Goal: Task Accomplishment & Management: Use online tool/utility

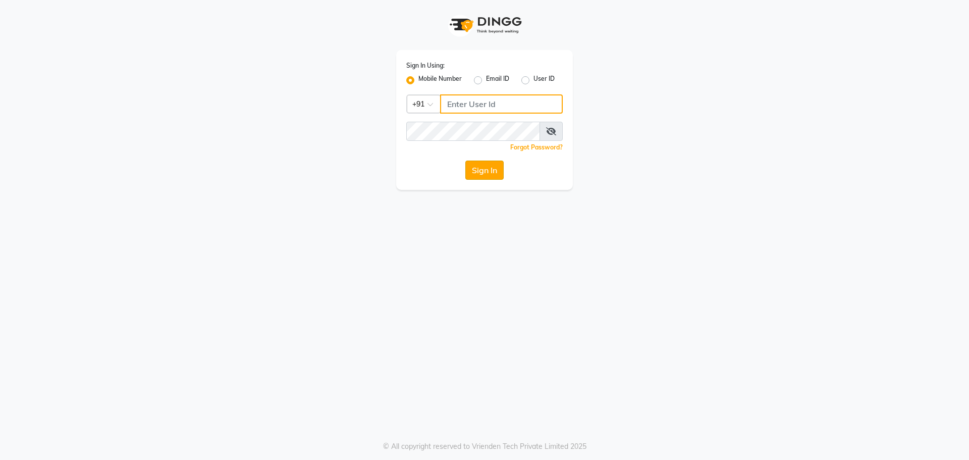
type input "9422348584"
click at [481, 171] on button "Sign In" at bounding box center [484, 169] width 38 height 19
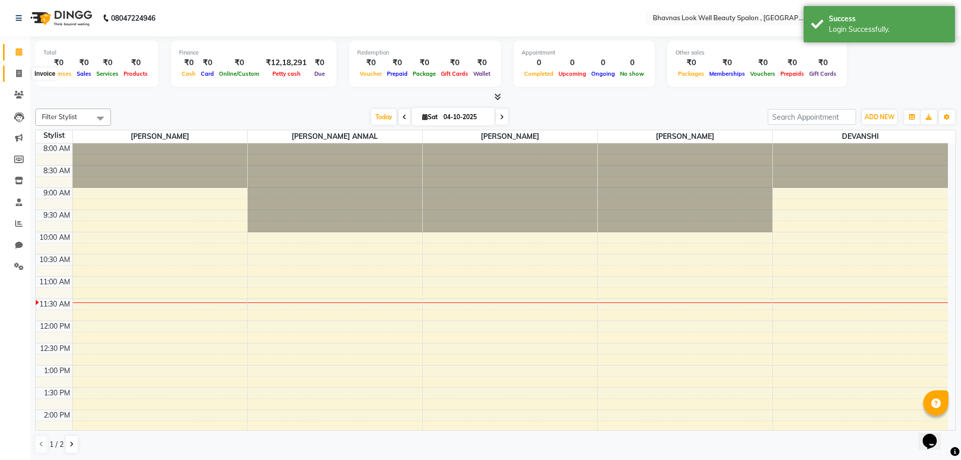
click at [20, 70] on icon at bounding box center [19, 74] width 6 height 8
select select "6251"
select select "service"
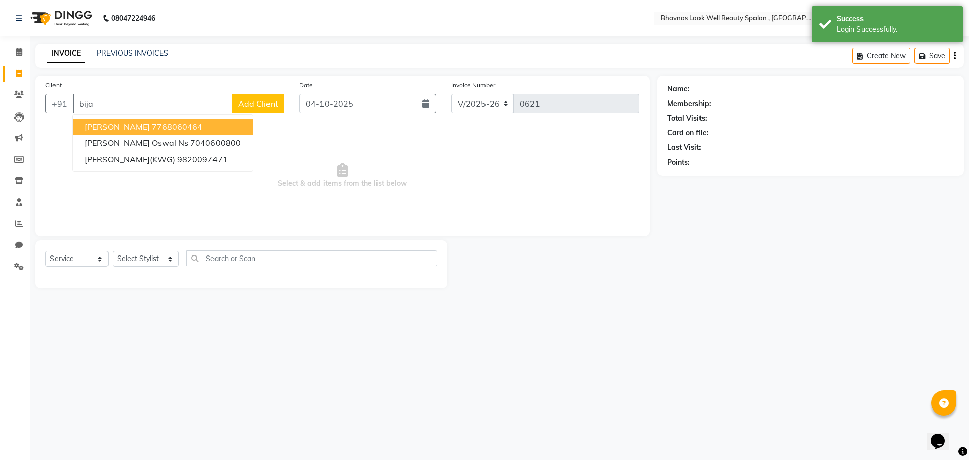
click at [152, 126] on ngb-highlight "7768060464" at bounding box center [177, 127] width 50 height 10
type input "7768060464"
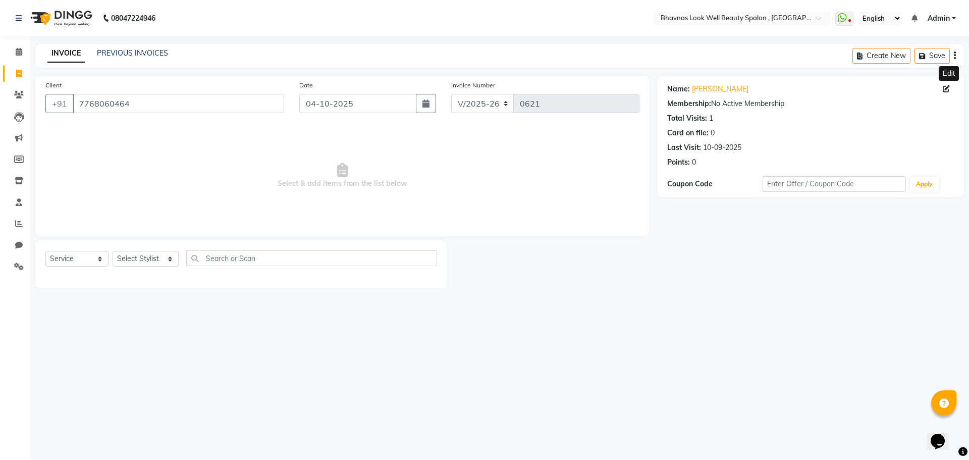
click at [943, 91] on icon at bounding box center [946, 88] width 7 height 7
select select "[DEMOGRAPHIC_DATA]"
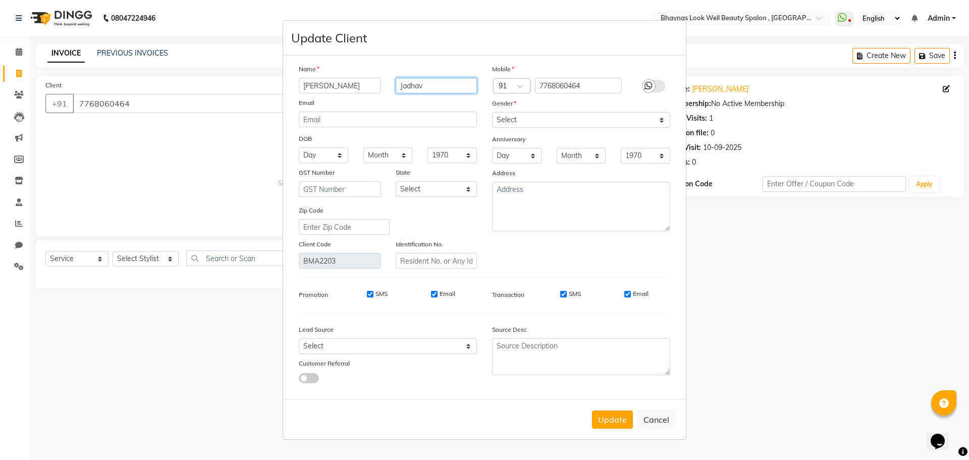
click at [417, 85] on input "Jadhav" at bounding box center [437, 86] width 82 height 16
type input "[PERSON_NAME]"
click at [612, 418] on button "Update" at bounding box center [612, 419] width 41 height 18
select select
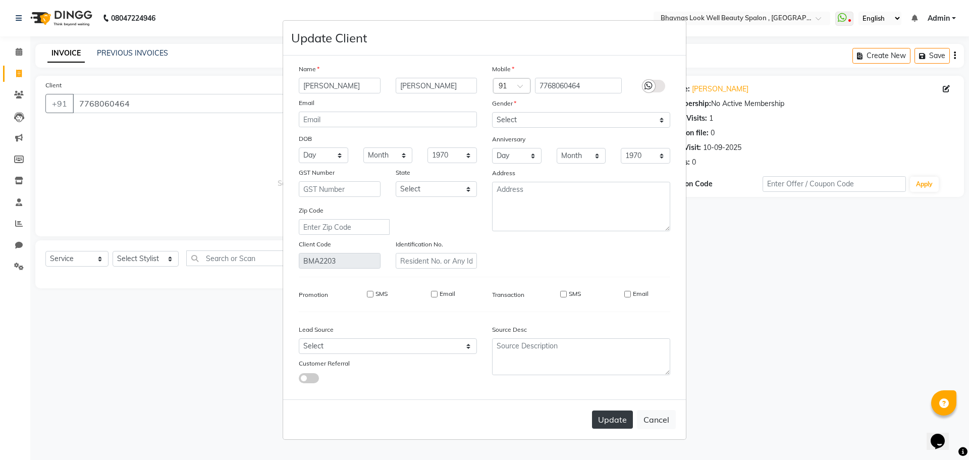
select select
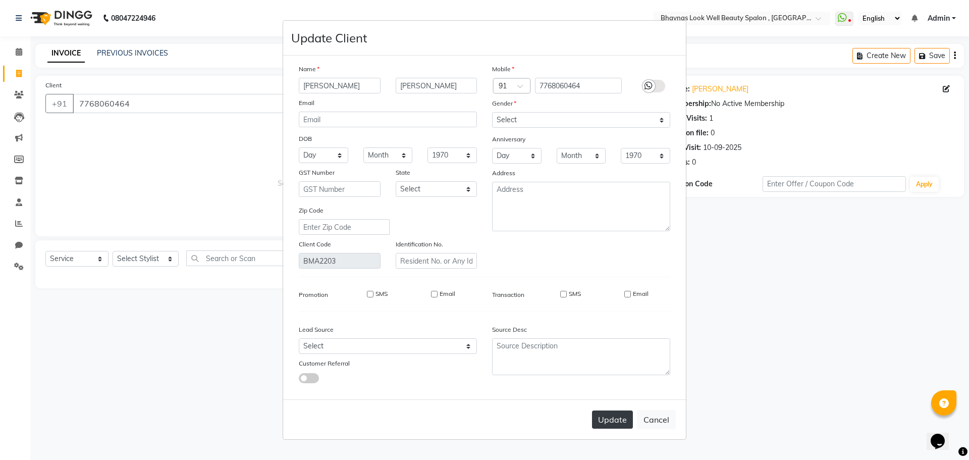
checkbox input "false"
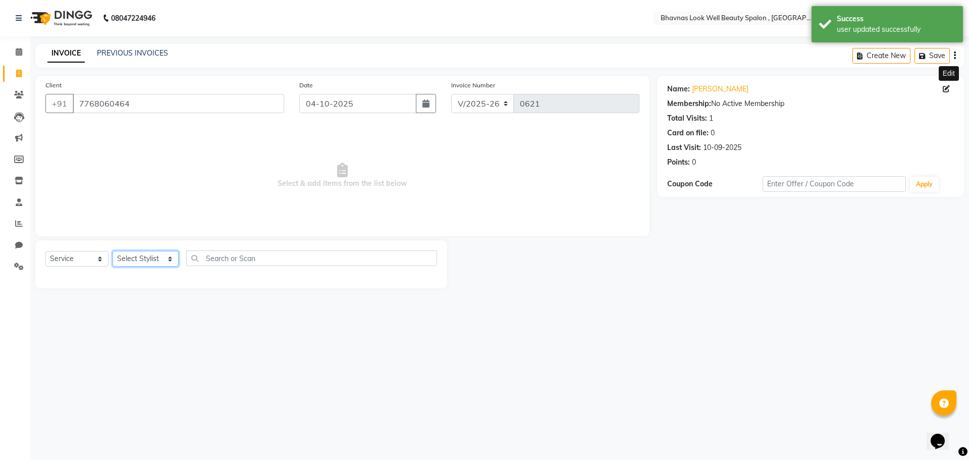
click at [133, 257] on select "Select Stylist [PERSON_NAME] [PERSON_NAME] ANMAL [PERSON_NAME] JYOTI [PERSON_NA…" at bounding box center [146, 259] width 66 height 16
select select "46640"
click at [113, 251] on select "Select Stylist [PERSON_NAME] [PERSON_NAME] ANMAL [PERSON_NAME] JYOTI [PERSON_NA…" at bounding box center [146, 259] width 66 height 16
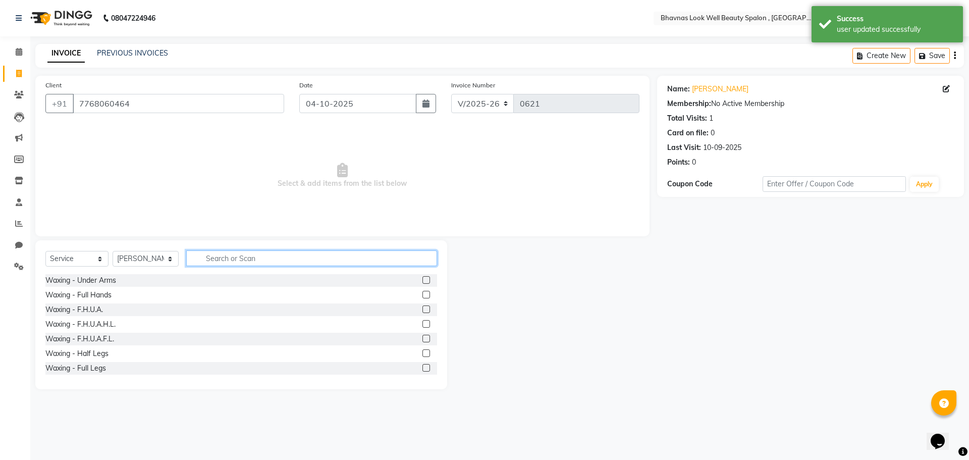
click at [237, 256] on input "text" at bounding box center [311, 258] width 251 height 16
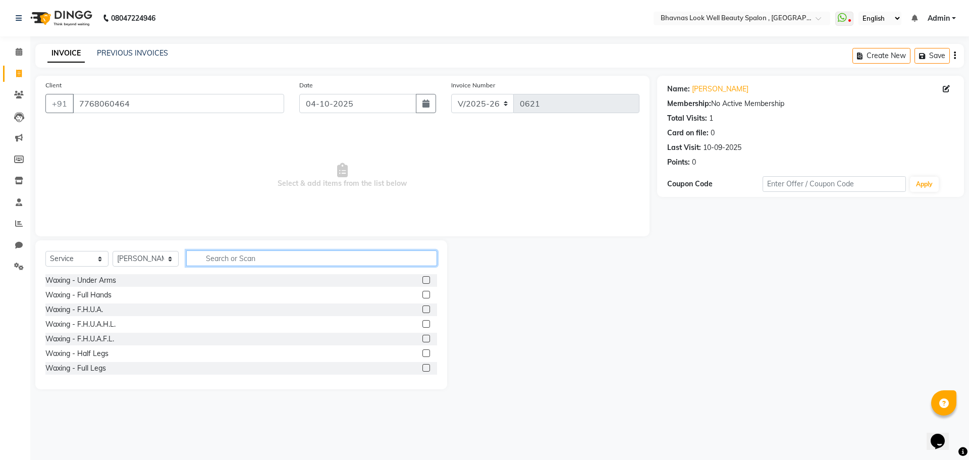
type input "e"
type input "thre"
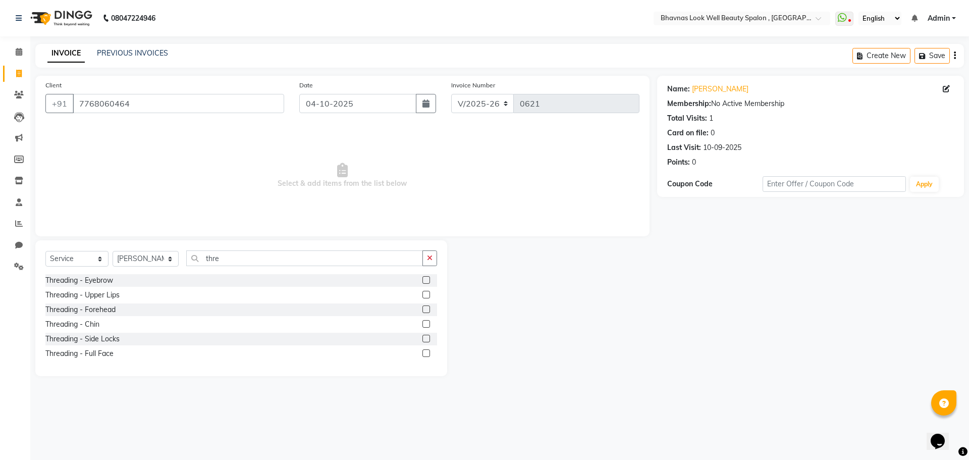
click at [426, 278] on label at bounding box center [426, 280] width 8 height 8
click at [426, 278] on input "checkbox" at bounding box center [425, 280] width 7 height 7
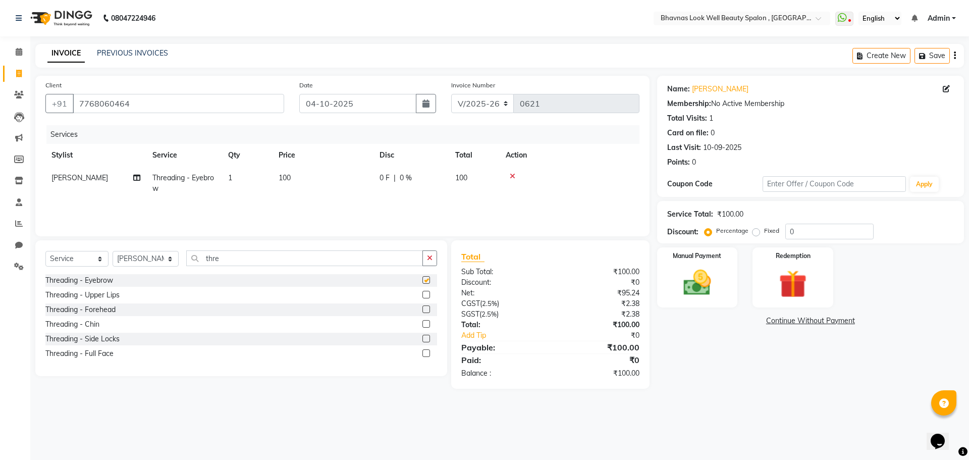
checkbox input "false"
click at [425, 293] on label at bounding box center [426, 295] width 8 height 8
click at [425, 293] on input "checkbox" at bounding box center [425, 295] width 7 height 7
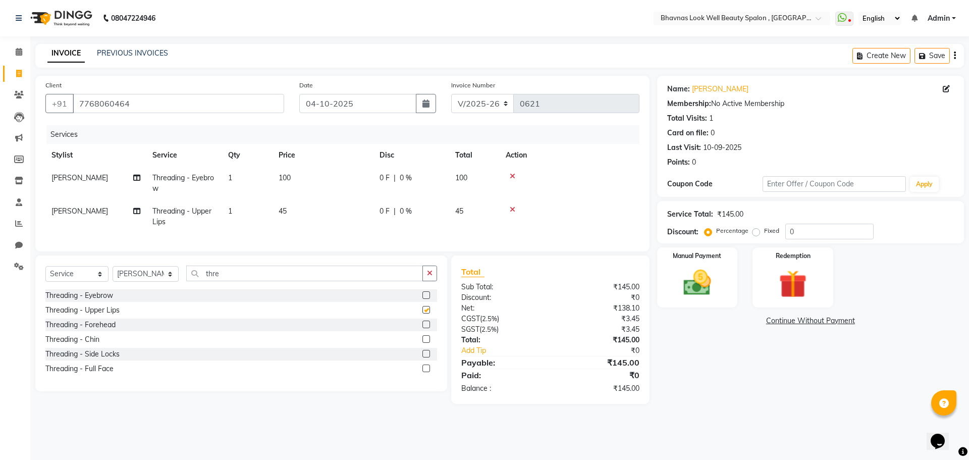
checkbox input "false"
click at [422, 343] on label at bounding box center [426, 339] width 8 height 8
click at [422, 343] on input "checkbox" at bounding box center [425, 339] width 7 height 7
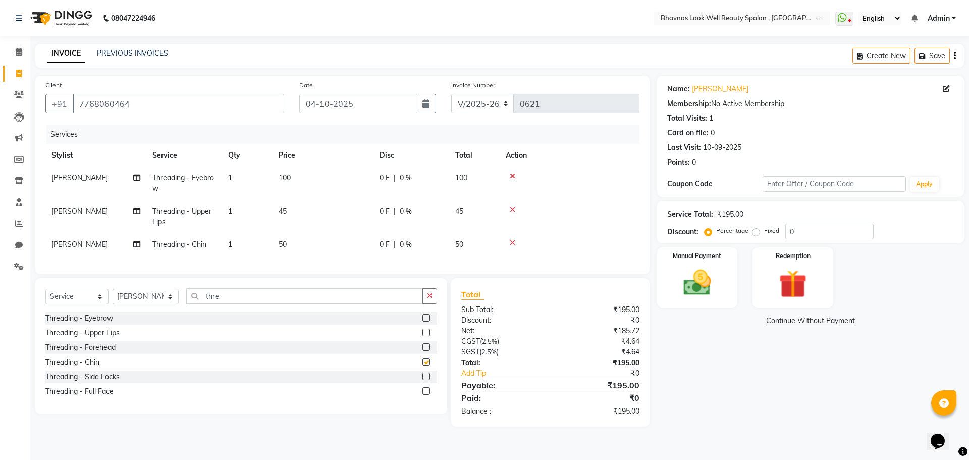
checkbox input "false"
click at [714, 292] on img at bounding box center [697, 282] width 47 height 33
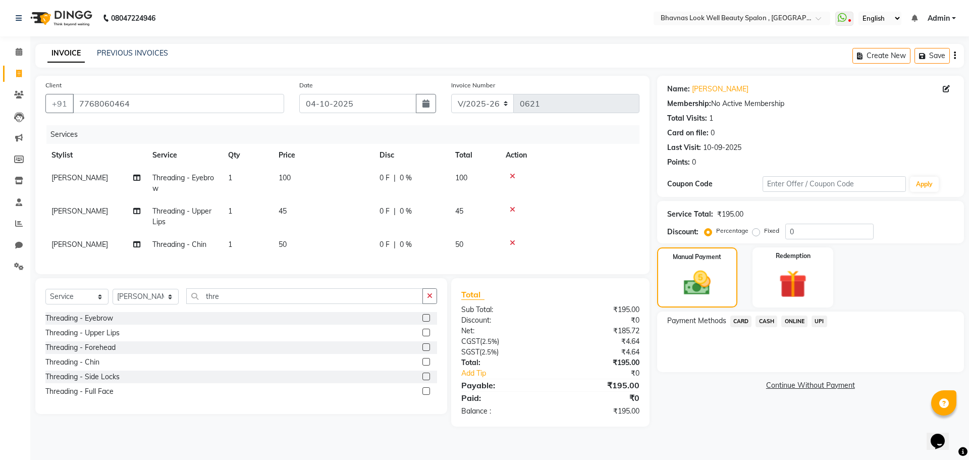
click at [763, 324] on span "CASH" at bounding box center [766, 321] width 22 height 12
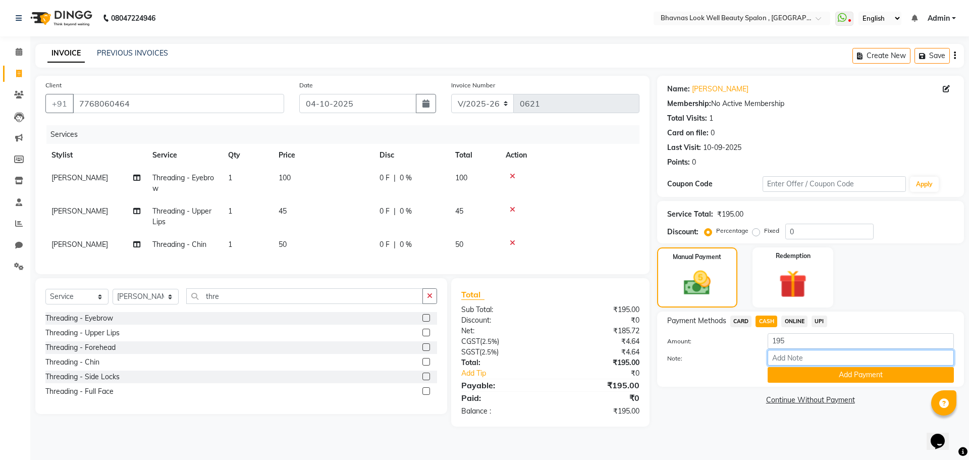
click at [780, 359] on input "Note:" at bounding box center [860, 358] width 186 height 16
type input "Services"
click at [832, 376] on button "Add Payment" at bounding box center [860, 375] width 186 height 16
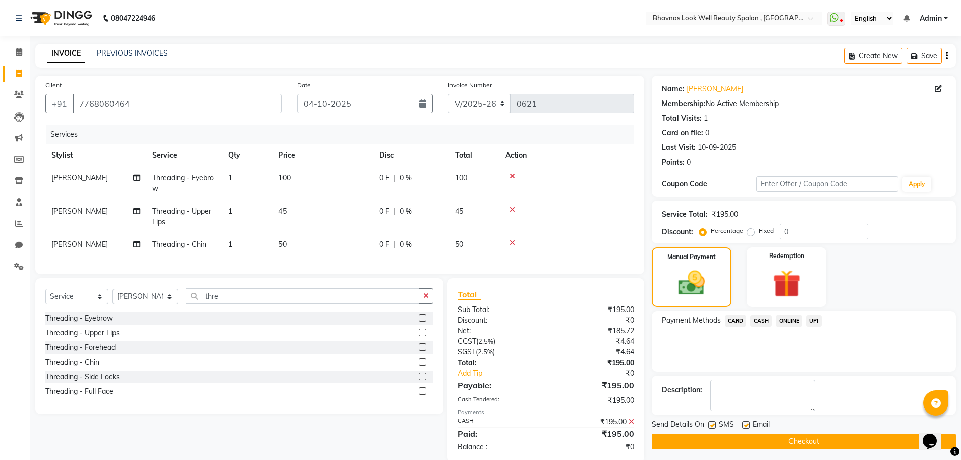
click at [742, 425] on label at bounding box center [746, 425] width 8 height 8
click at [742, 425] on input "checkbox" at bounding box center [745, 425] width 7 height 7
checkbox input "false"
click at [801, 440] on button "Checkout" at bounding box center [804, 441] width 304 height 16
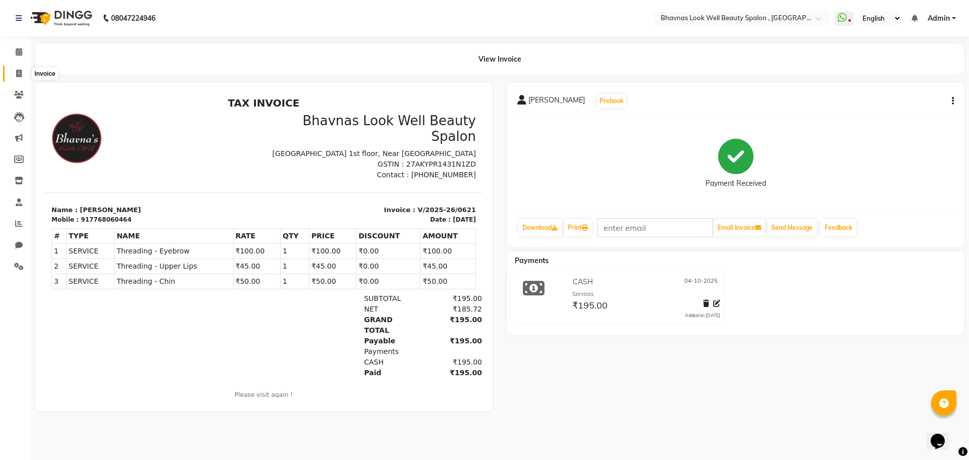
click at [18, 79] on span at bounding box center [19, 74] width 18 height 12
select select "service"
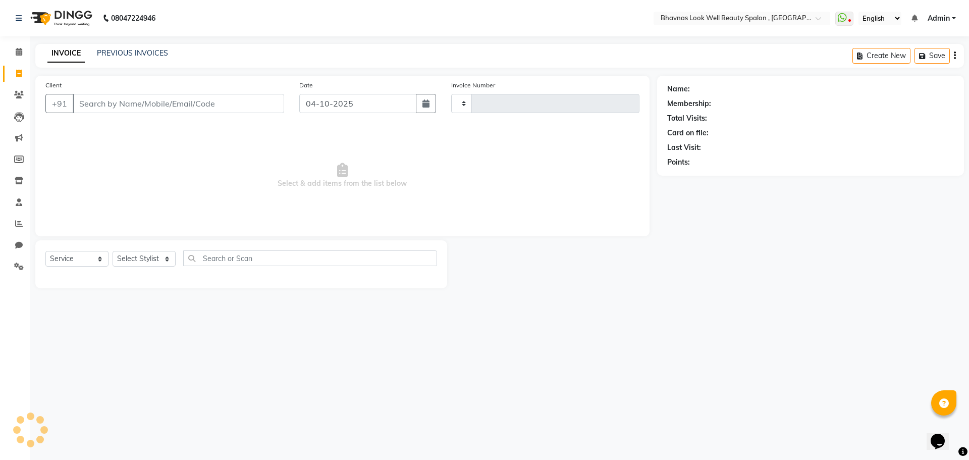
type input "0622"
select select "6251"
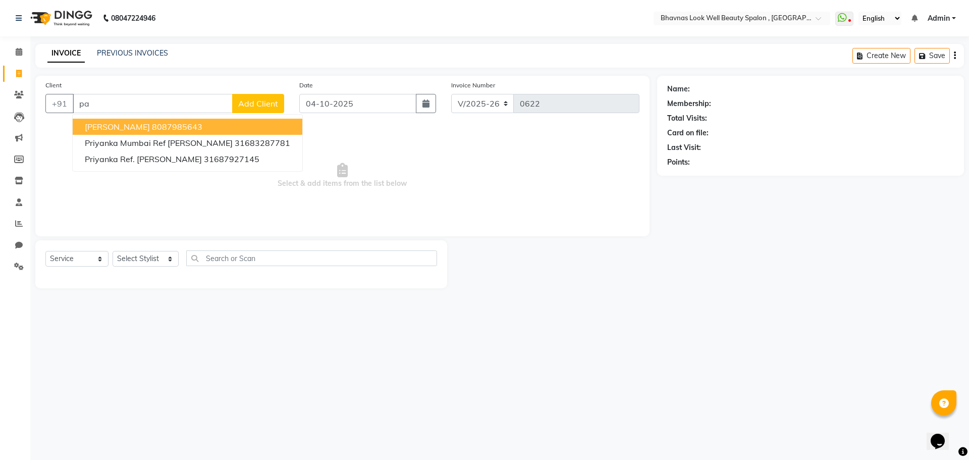
type input "p"
click at [152, 127] on ngb-highlight "7768060464" at bounding box center [177, 127] width 50 height 10
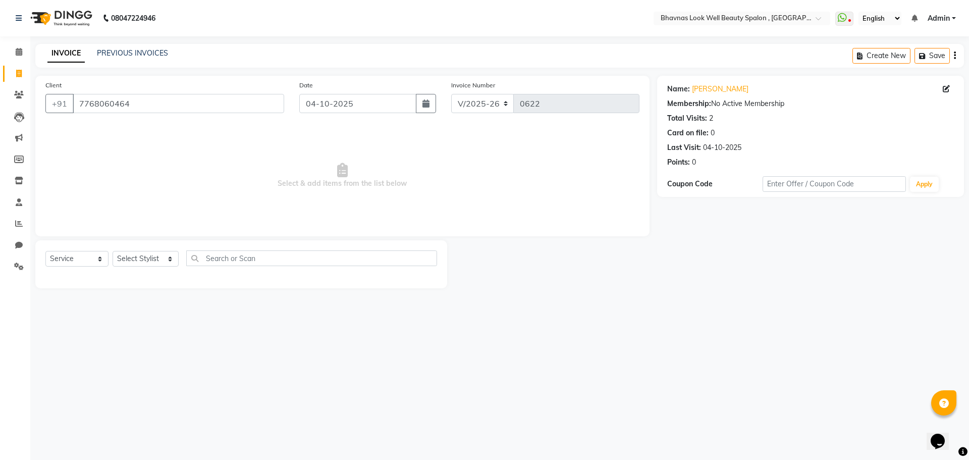
click at [132, 125] on span "Select & add items from the list below" at bounding box center [342, 175] width 594 height 101
drag, startPoint x: 156, startPoint y: 86, endPoint x: 119, endPoint y: 112, distance: 44.9
click at [119, 112] on div "Client [PHONE_NUMBER]" at bounding box center [165, 100] width 254 height 41
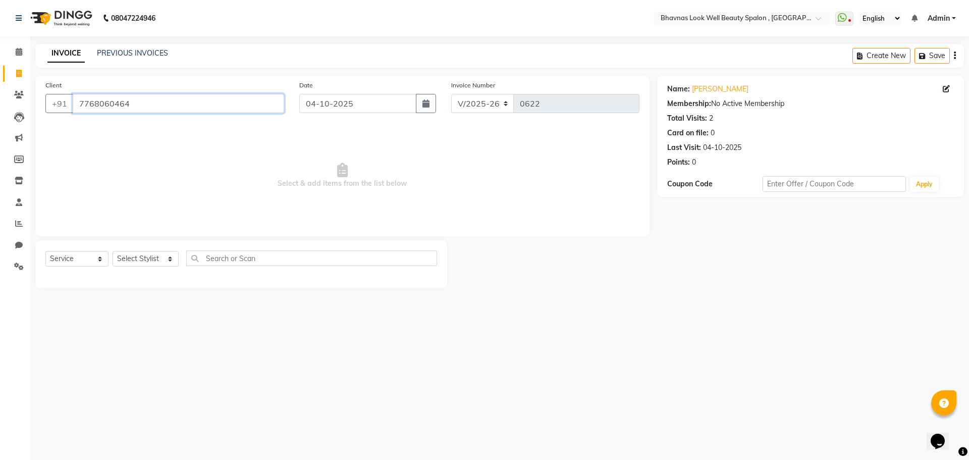
drag, startPoint x: 130, startPoint y: 108, endPoint x: 27, endPoint y: 103, distance: 103.1
click at [27, 103] on app-home "08047224946 Select Location × Bhavnas Look Well Beauty Spalon , Market Yard Wha…" at bounding box center [484, 151] width 969 height 303
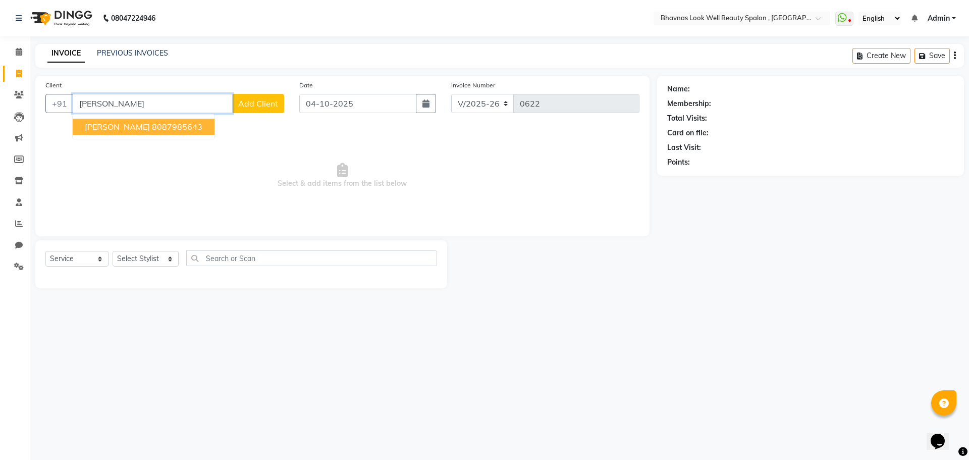
click at [162, 131] on ngb-highlight "8087985643" at bounding box center [177, 127] width 50 height 10
type input "8087985643"
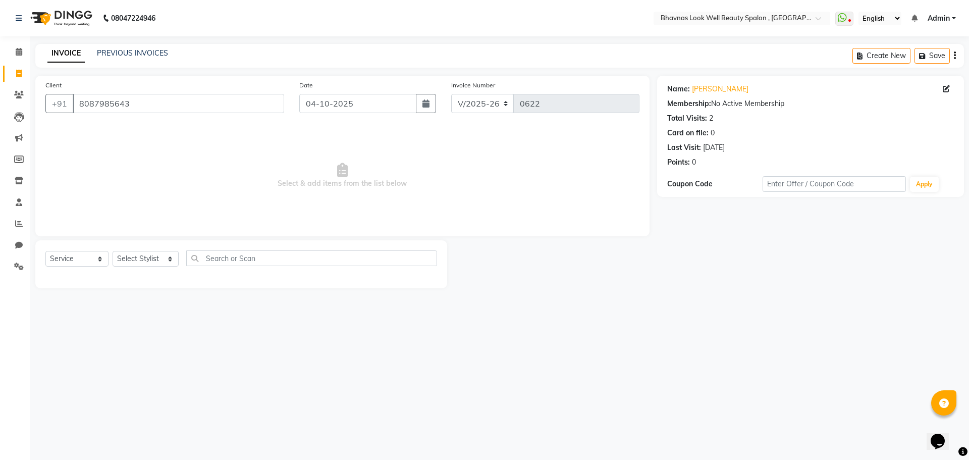
click at [952, 62] on div "Create New Save" at bounding box center [908, 56] width 112 height 24
click at [956, 60] on div "Create New Save" at bounding box center [908, 56] width 112 height 24
click at [956, 54] on div "Create New Save" at bounding box center [908, 56] width 112 height 24
click at [956, 56] on div "Create New Save" at bounding box center [908, 56] width 112 height 24
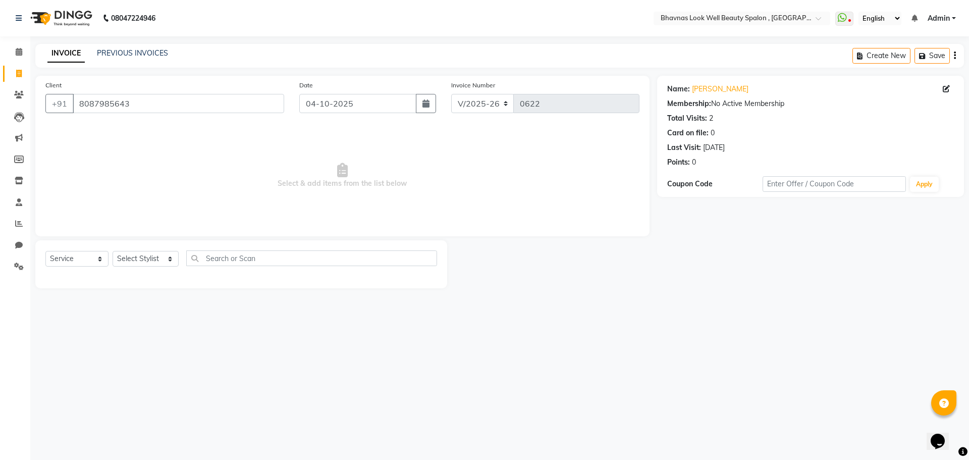
click at [956, 56] on div "Create New Save" at bounding box center [908, 56] width 112 height 24
click at [142, 252] on select "Select Stylist [PERSON_NAME] [PERSON_NAME] ANMAL [PERSON_NAME] JYOTI [PERSON_NA…" at bounding box center [146, 259] width 66 height 16
select select "46640"
click at [113, 251] on select "Select Stylist [PERSON_NAME] [PERSON_NAME] ANMAL [PERSON_NAME] JYOTI [PERSON_NA…" at bounding box center [146, 259] width 66 height 16
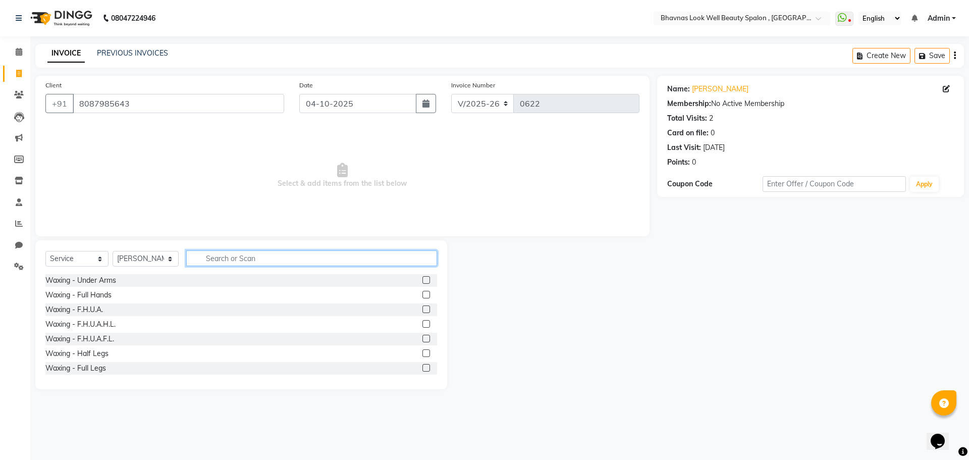
click at [256, 251] on input "text" at bounding box center [311, 258] width 251 height 16
type input "thre"
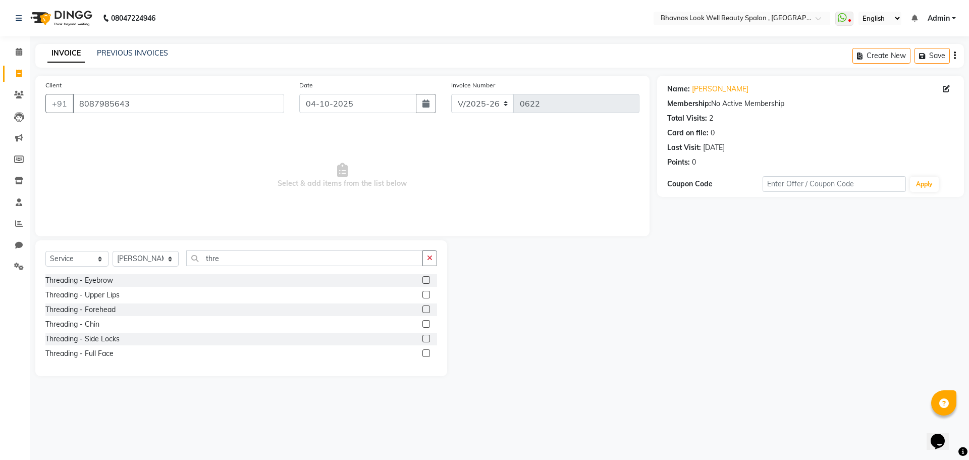
click at [425, 278] on label at bounding box center [426, 280] width 8 height 8
click at [425, 278] on input "checkbox" at bounding box center [425, 280] width 7 height 7
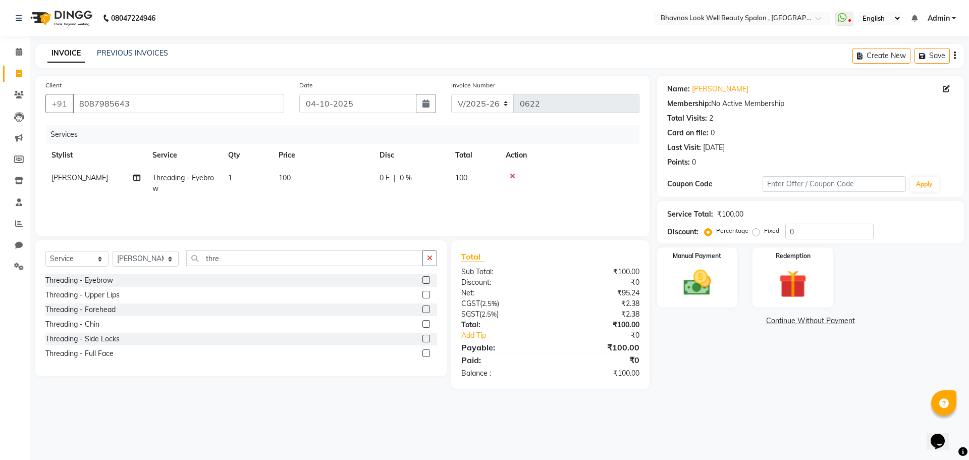
checkbox input "false"
click at [427, 295] on label at bounding box center [426, 295] width 8 height 8
click at [427, 295] on input "checkbox" at bounding box center [425, 295] width 7 height 7
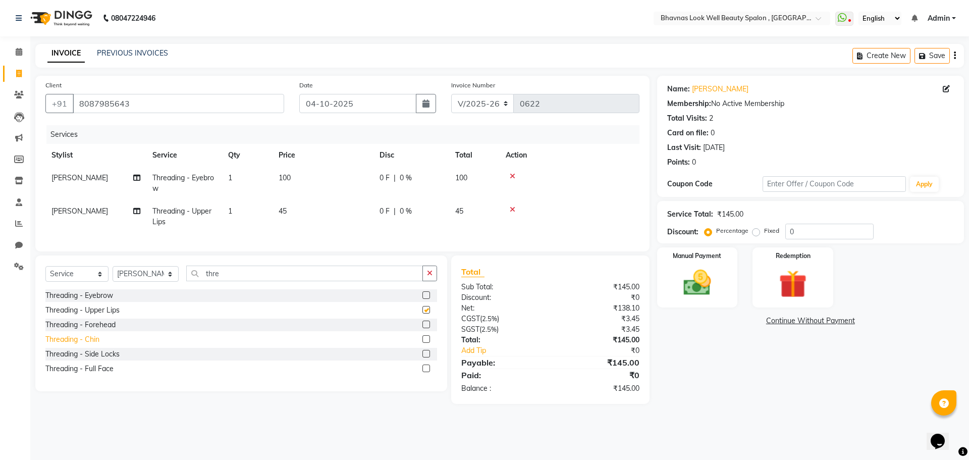
checkbox input "false"
click at [428, 343] on label at bounding box center [426, 339] width 8 height 8
click at [428, 343] on input "checkbox" at bounding box center [425, 339] width 7 height 7
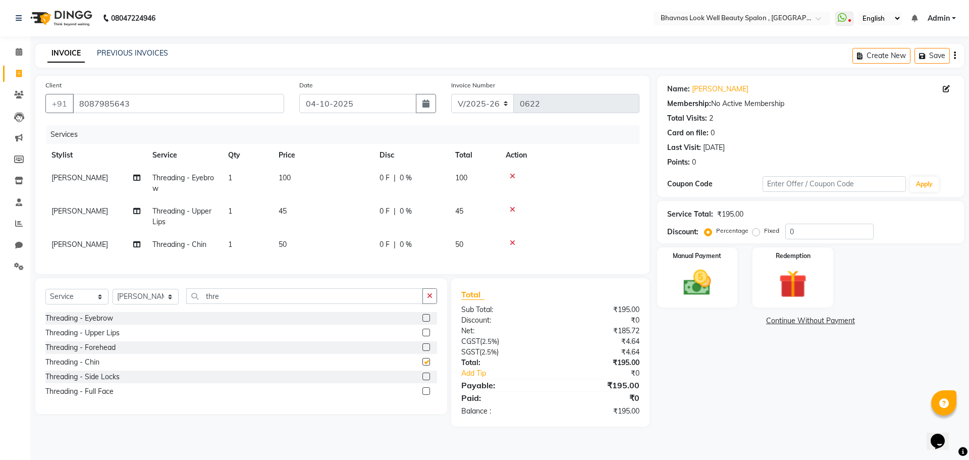
checkbox input "false"
click at [696, 277] on img at bounding box center [697, 282] width 47 height 33
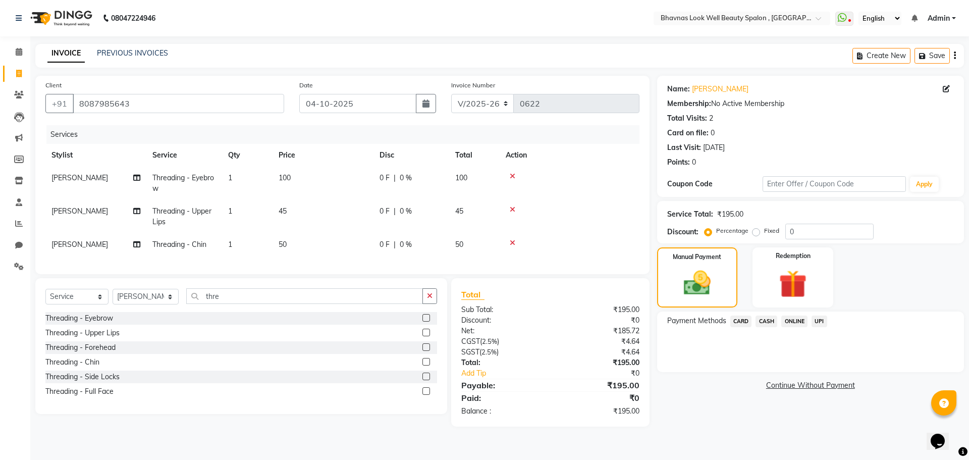
click at [766, 320] on span "CASH" at bounding box center [766, 321] width 22 height 12
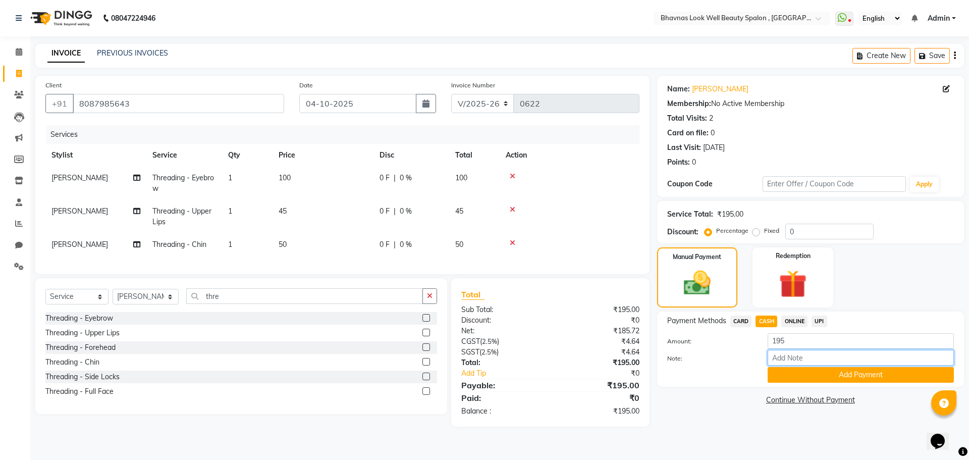
click at [786, 354] on input "Note:" at bounding box center [860, 358] width 186 height 16
type input "Services"
click at [852, 367] on button "Add Payment" at bounding box center [860, 375] width 186 height 16
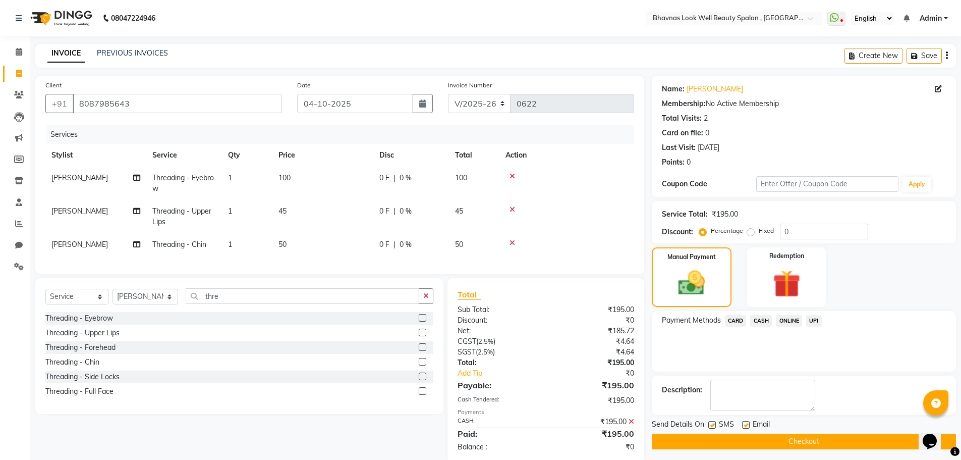
click at [744, 422] on label at bounding box center [746, 425] width 8 height 8
click at [744, 422] on input "checkbox" at bounding box center [745, 425] width 7 height 7
checkbox input "false"
click at [770, 436] on button "Checkout" at bounding box center [804, 441] width 304 height 16
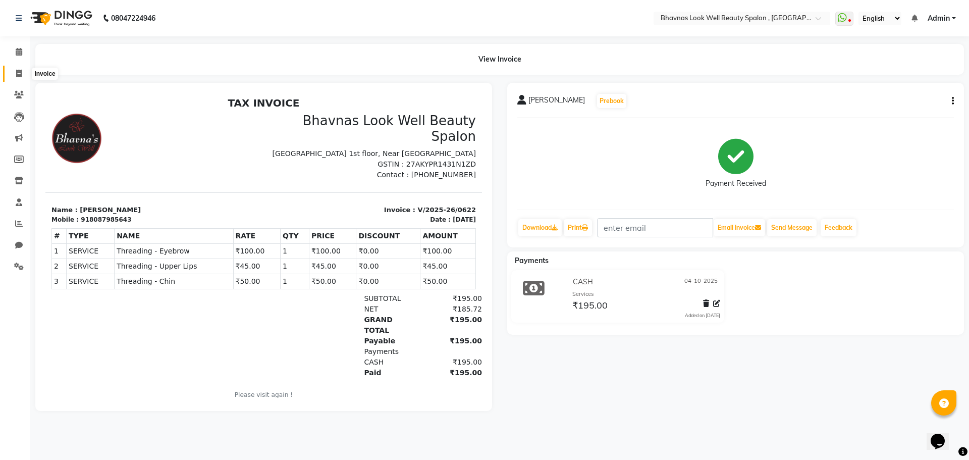
click at [15, 79] on span at bounding box center [19, 74] width 18 height 12
select select "service"
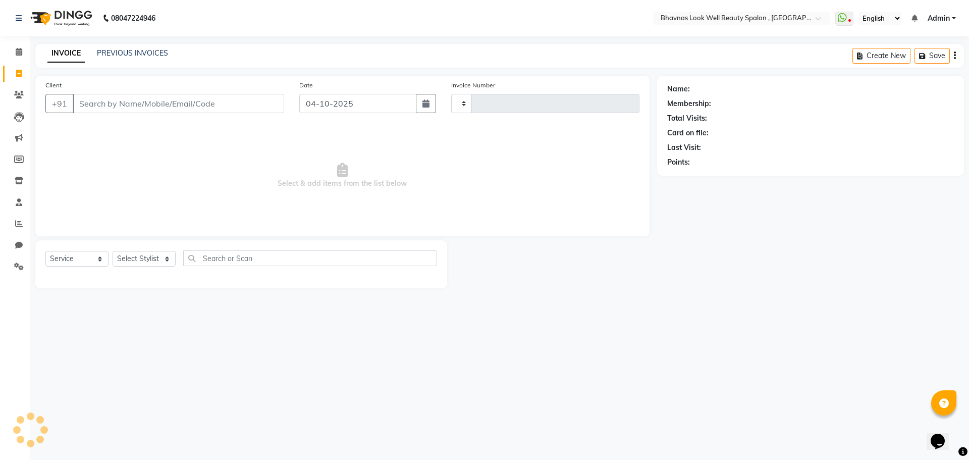
type input "0623"
select select "6251"
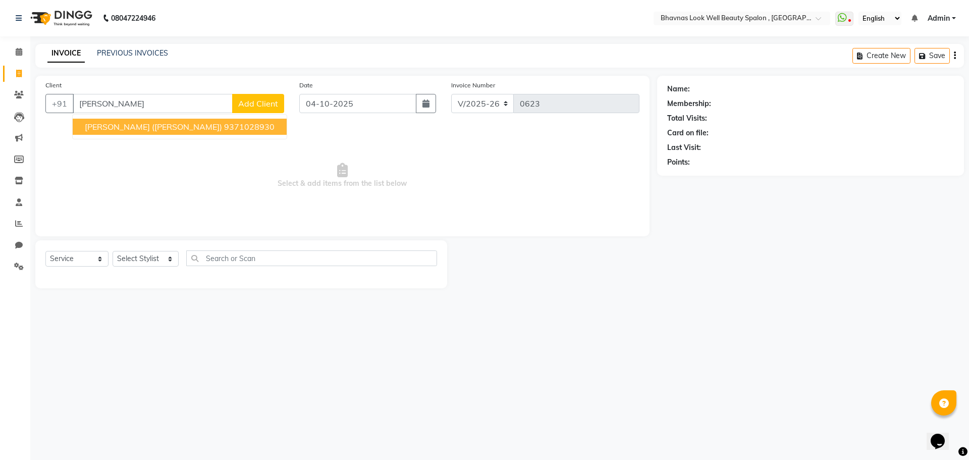
click at [150, 128] on span "[PERSON_NAME] ([PERSON_NAME])" at bounding box center [153, 127] width 137 height 10
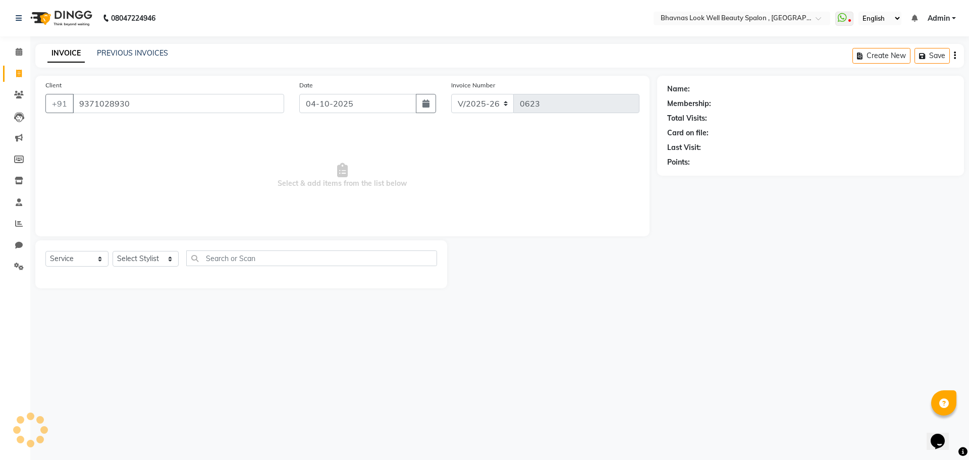
type input "9371028930"
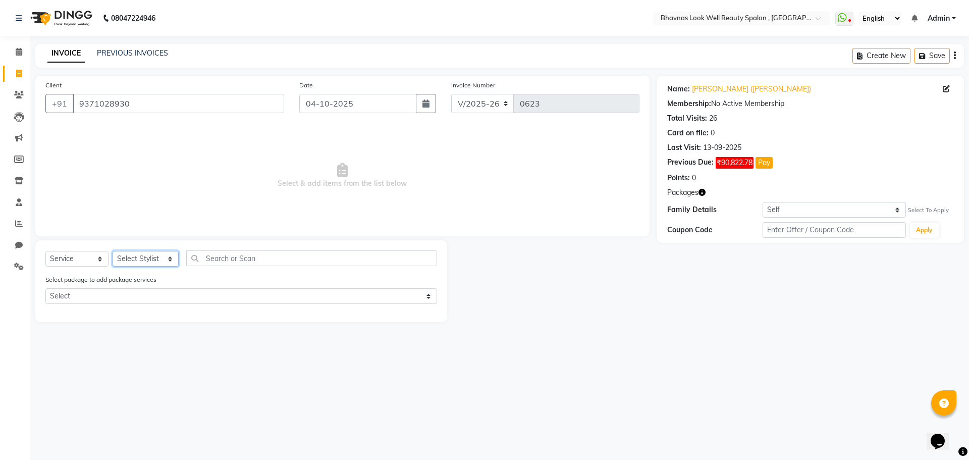
click at [130, 258] on select "Select Stylist [PERSON_NAME] [PERSON_NAME] ANMAL [PERSON_NAME] JYOTI [PERSON_NA…" at bounding box center [146, 259] width 66 height 16
select select "46639"
click at [113, 251] on select "Select Stylist [PERSON_NAME] [PERSON_NAME] ANMAL [PERSON_NAME] JYOTI [PERSON_NA…" at bounding box center [146, 259] width 66 height 16
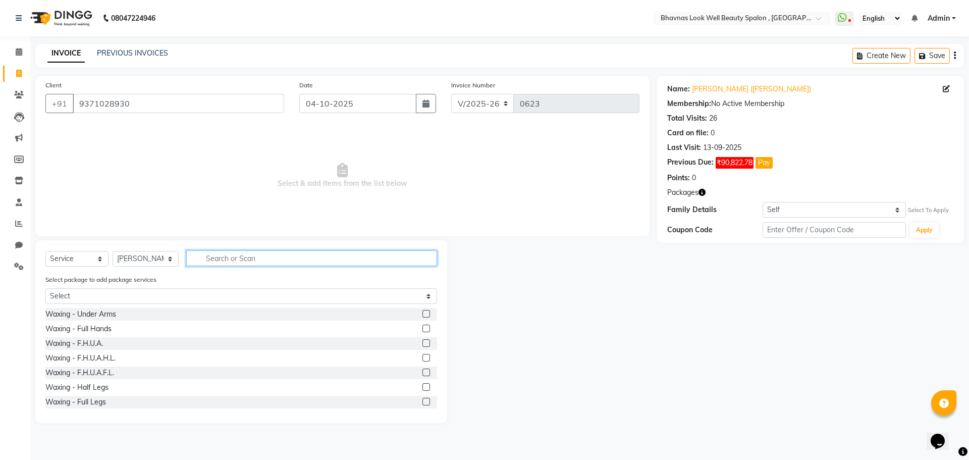
click at [238, 258] on input "text" at bounding box center [311, 258] width 251 height 16
type input "h t"
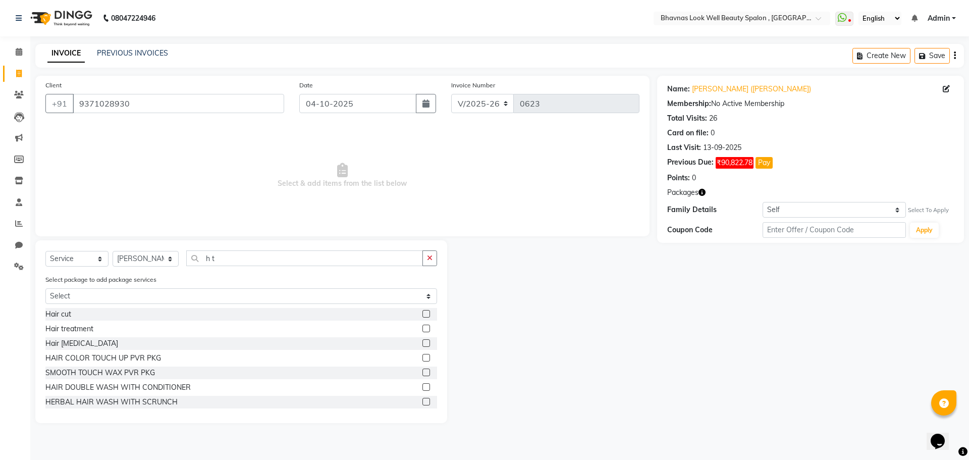
click at [422, 327] on label at bounding box center [426, 328] width 8 height 8
click at [422, 327] on input "checkbox" at bounding box center [425, 328] width 7 height 7
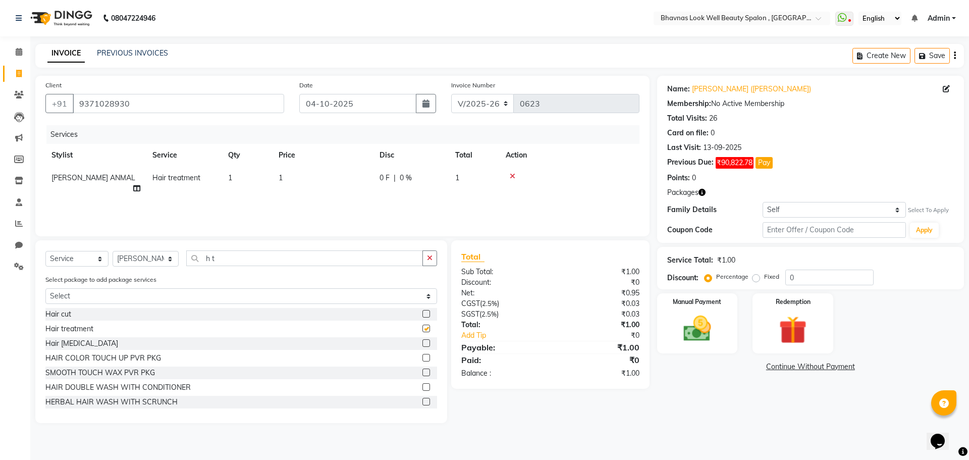
checkbox input "false"
click at [291, 186] on td "1" at bounding box center [322, 183] width 101 height 33
select select "46639"
click at [371, 183] on input "1" at bounding box center [370, 181] width 89 height 16
type input "5250"
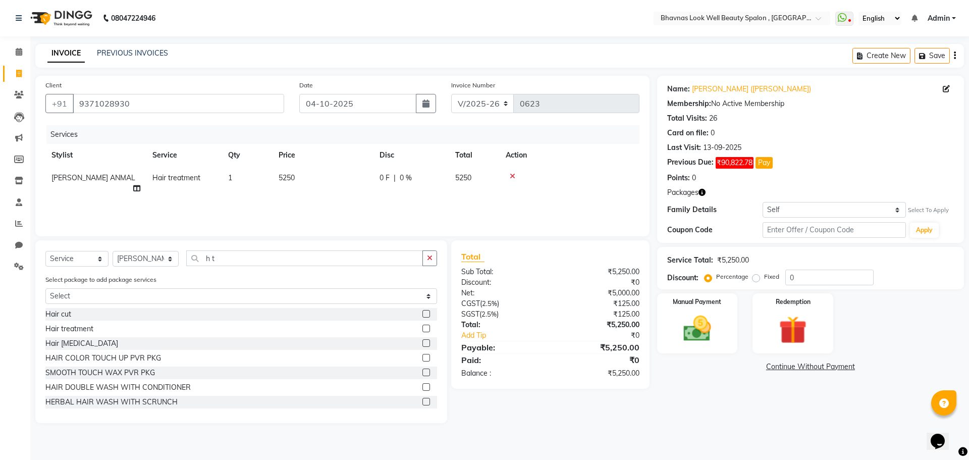
click at [407, 193] on div "Services Stylist Service Qty Price Disc Total Action [PERSON_NAME] ANMAL Hair t…" at bounding box center [342, 175] width 594 height 101
click at [426, 179] on div "0 F | 0 %" at bounding box center [411, 178] width 64 height 11
select select "46639"
click at [441, 179] on input "0" at bounding box center [442, 181] width 30 height 16
type input "925"
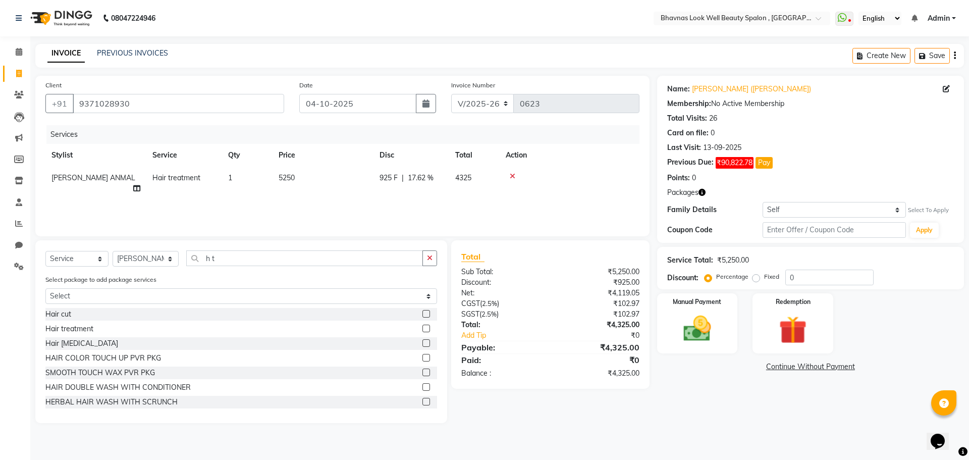
click at [503, 192] on div "Services Stylist Service Qty Price Disc Total Action [PERSON_NAME] ANMAL Hair t…" at bounding box center [342, 175] width 594 height 101
click at [390, 181] on span "925 F" at bounding box center [388, 178] width 18 height 11
select select "46639"
drag, startPoint x: 452, startPoint y: 181, endPoint x: 413, endPoint y: 189, distance: 39.7
click at [413, 189] on tr "[PERSON_NAME] [PERSON_NAME] ANMAL [PERSON_NAME] JYOTI [PERSON_NAME] [PERSON_NAM…" at bounding box center [342, 186] width 594 height 38
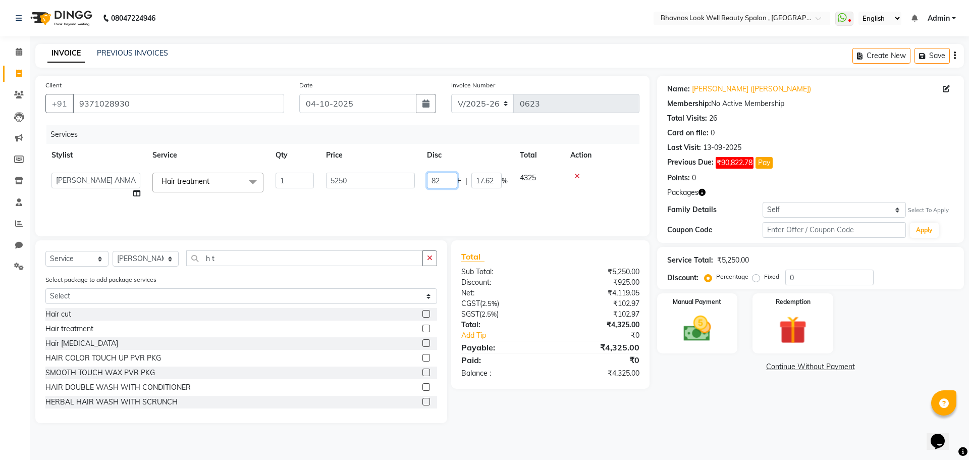
type input "825"
click at [434, 206] on div "Services Stylist Service Qty Price Disc Total Action [PERSON_NAME] ANMAL Hair t…" at bounding box center [342, 175] width 594 height 101
click at [385, 181] on span "825 F" at bounding box center [388, 178] width 18 height 11
select select "46639"
click at [443, 179] on input "825" at bounding box center [442, 181] width 30 height 16
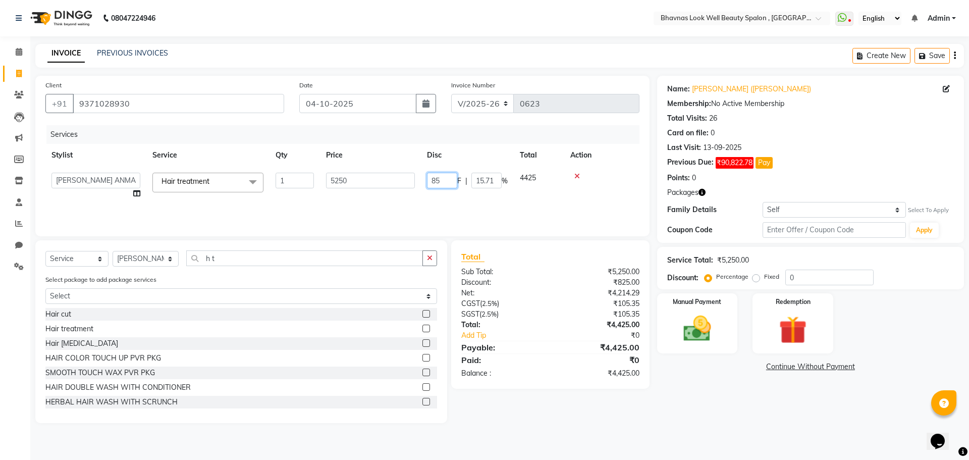
type input "850"
click at [488, 202] on div "Services Stylist Service Qty Price Disc Total Action [PERSON_NAME] [PERSON_NAME…" at bounding box center [342, 175] width 594 height 101
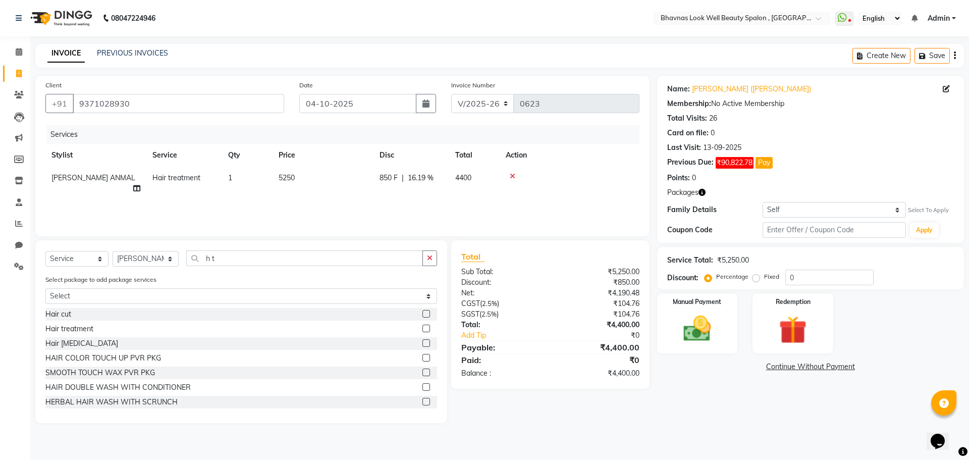
click at [391, 179] on span "850 F" at bounding box center [388, 178] width 18 height 11
select select "46639"
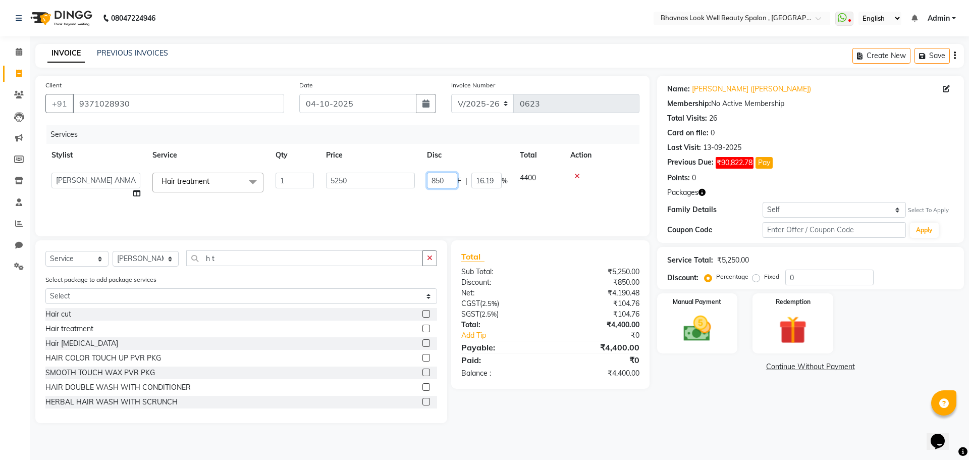
click at [445, 179] on input "850" at bounding box center [442, 181] width 30 height 16
type input "875"
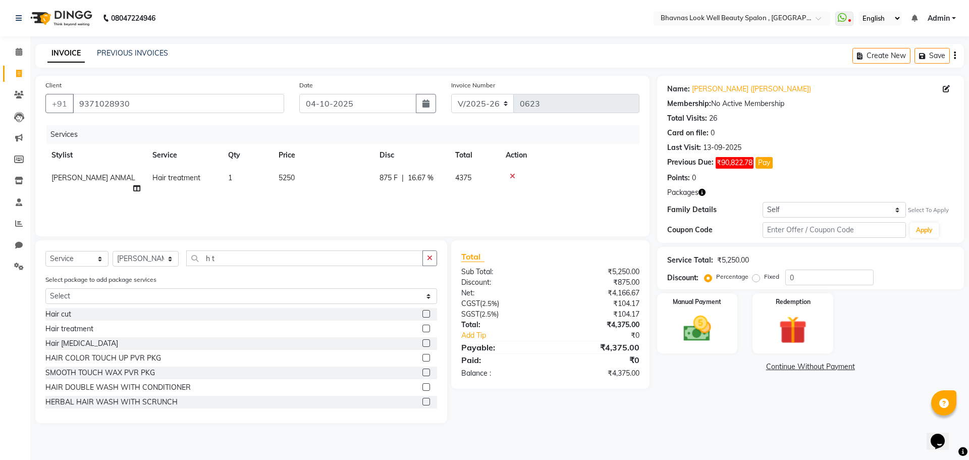
click at [459, 200] on div "Services Stylist Service Qty Price Disc Total Action [PERSON_NAME] ANMAL Hair t…" at bounding box center [342, 175] width 594 height 101
click at [730, 327] on div "Manual Payment" at bounding box center [697, 323] width 84 height 62
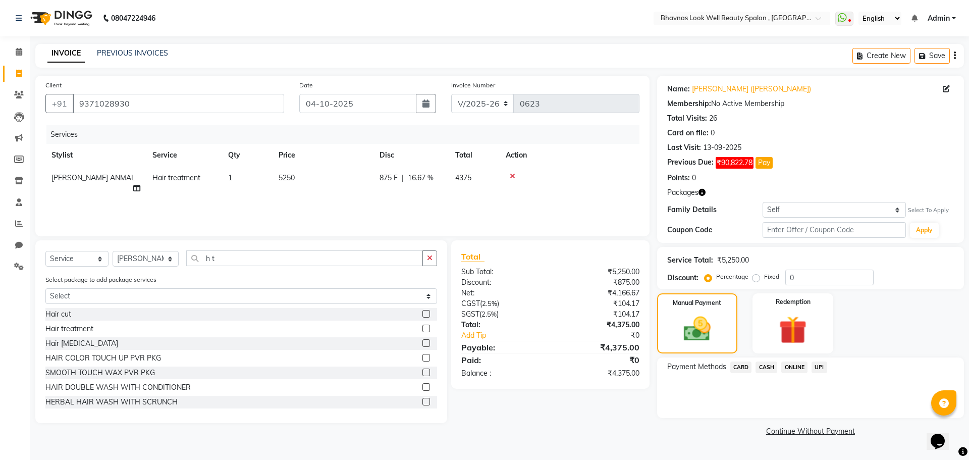
click at [754, 365] on div "CASH" at bounding box center [764, 368] width 26 height 14
click at [761, 365] on span "CASH" at bounding box center [766, 367] width 22 height 12
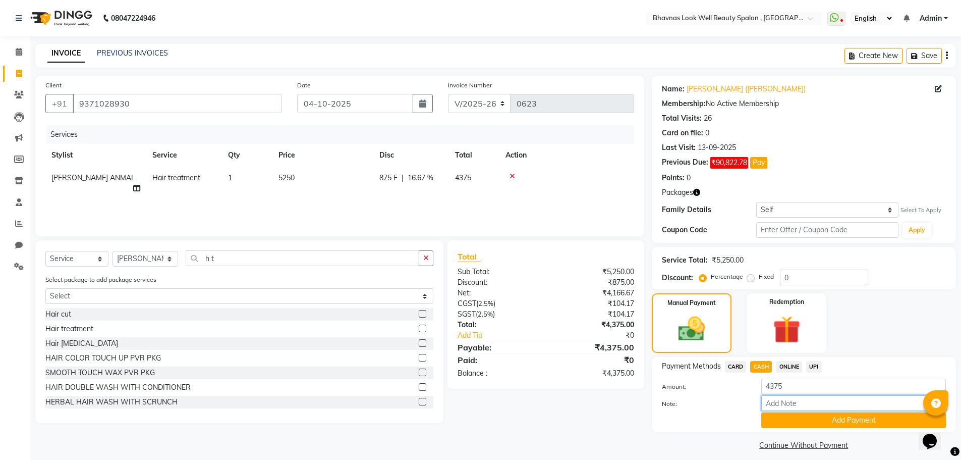
click at [796, 402] on input "Note:" at bounding box center [853, 403] width 185 height 16
type input "Package"
click at [847, 424] on button "Add Payment" at bounding box center [853, 420] width 185 height 16
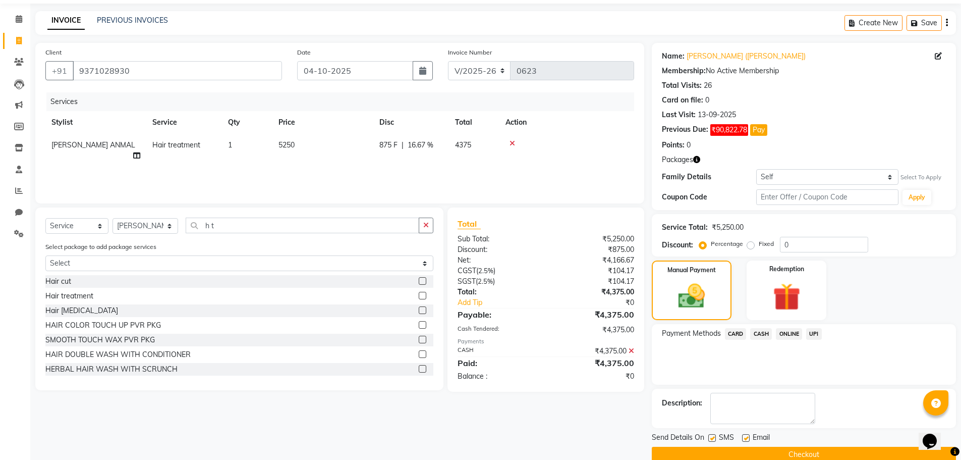
scroll to position [50, 0]
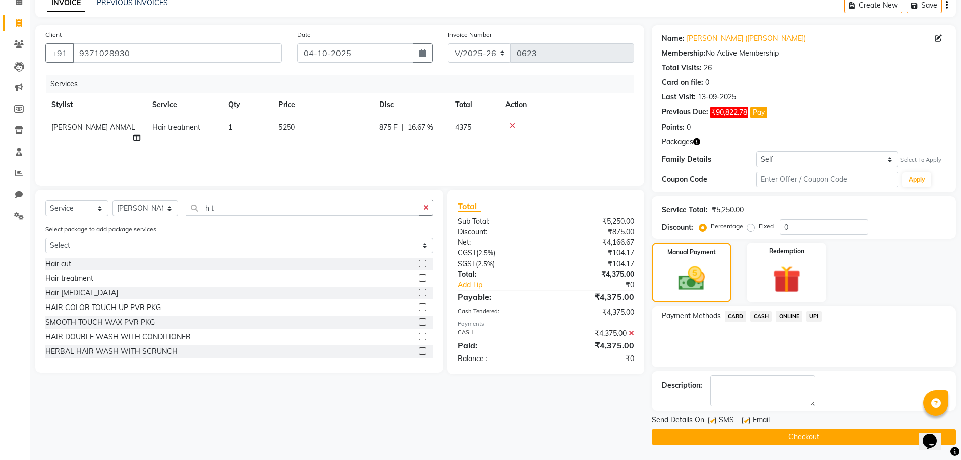
click at [745, 420] on label at bounding box center [746, 420] width 8 height 8
click at [745, 420] on input "checkbox" at bounding box center [745, 420] width 7 height 7
checkbox input "false"
click at [771, 437] on button "Checkout" at bounding box center [804, 437] width 304 height 16
